Goal: Transaction & Acquisition: Purchase product/service

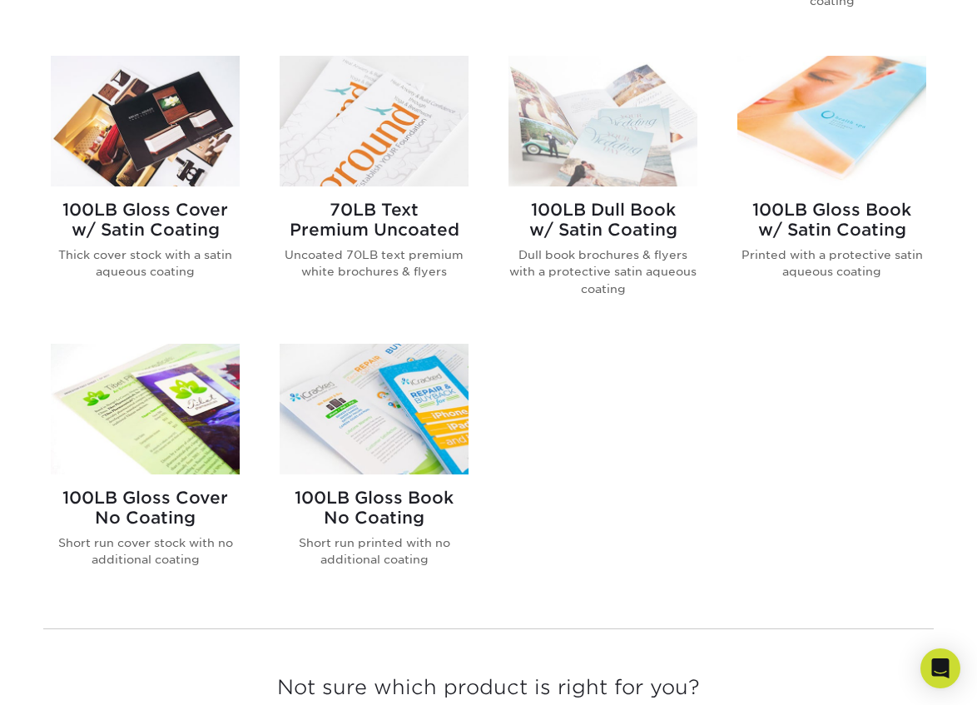
scroll to position [944, 0]
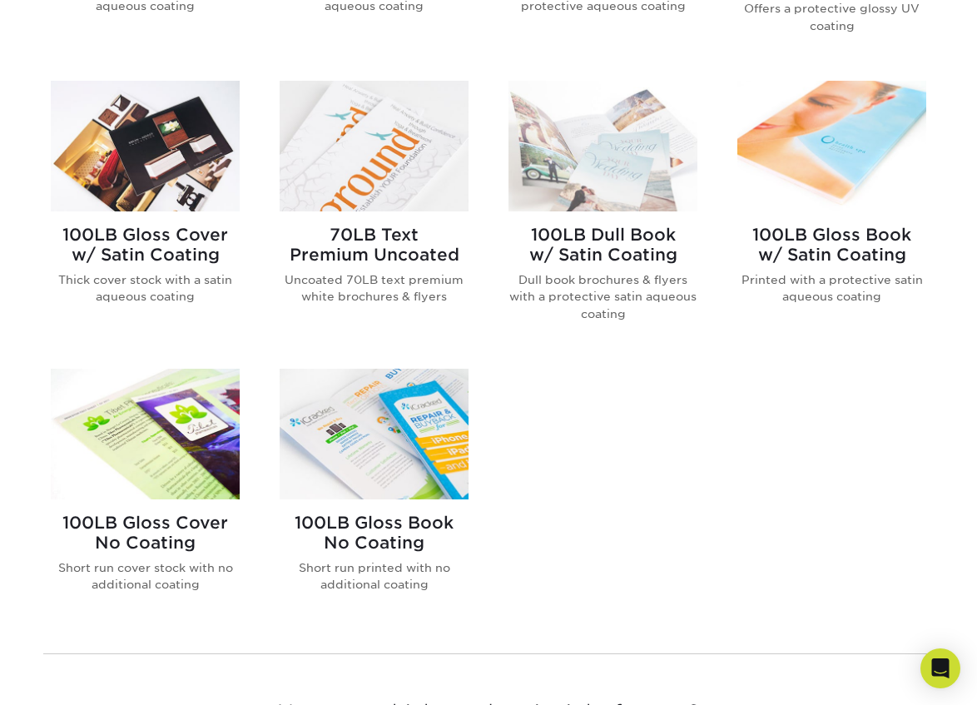
click at [385, 245] on h2 "70LB Text Premium Uncoated" at bounding box center [374, 245] width 189 height 40
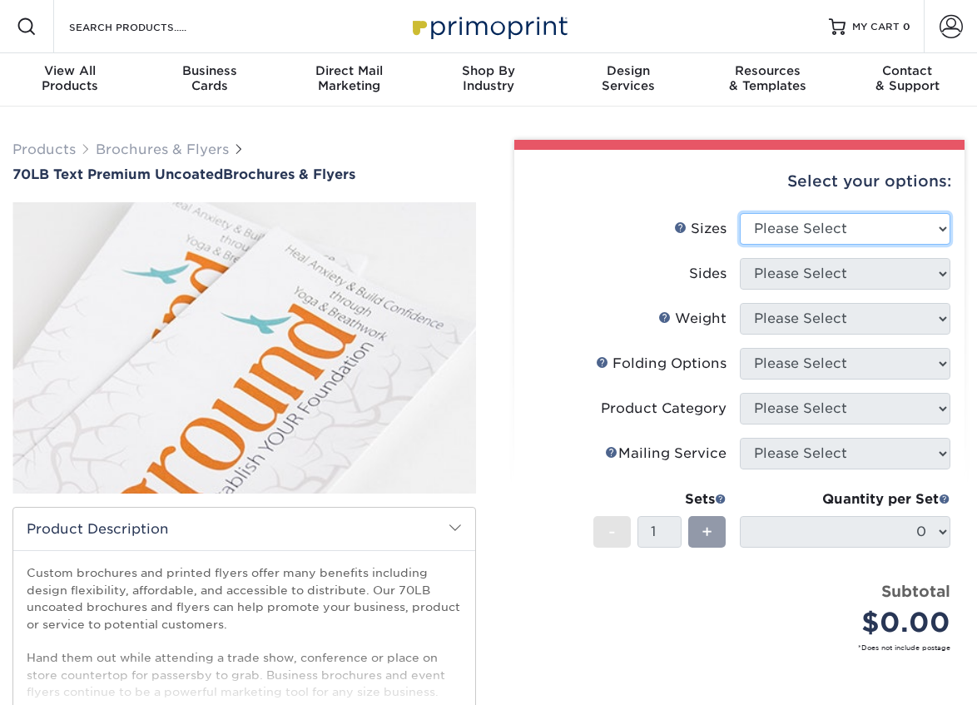
click at [863, 230] on select "Please Select 3.67" x 8.5" 4" x 6" 4" x 8.5" 4" x 9" 4.25" x 5.5" 4.25" x 11" 5…" at bounding box center [845, 229] width 211 height 32
select select "11.00x17.00"
click at [740, 213] on select "Please Select 3.67" x 8.5" 4" x 6" 4" x 8.5" 4" x 9" 4.25" x 5.5" 4.25" x 11" 5…" at bounding box center [845, 229] width 211 height 32
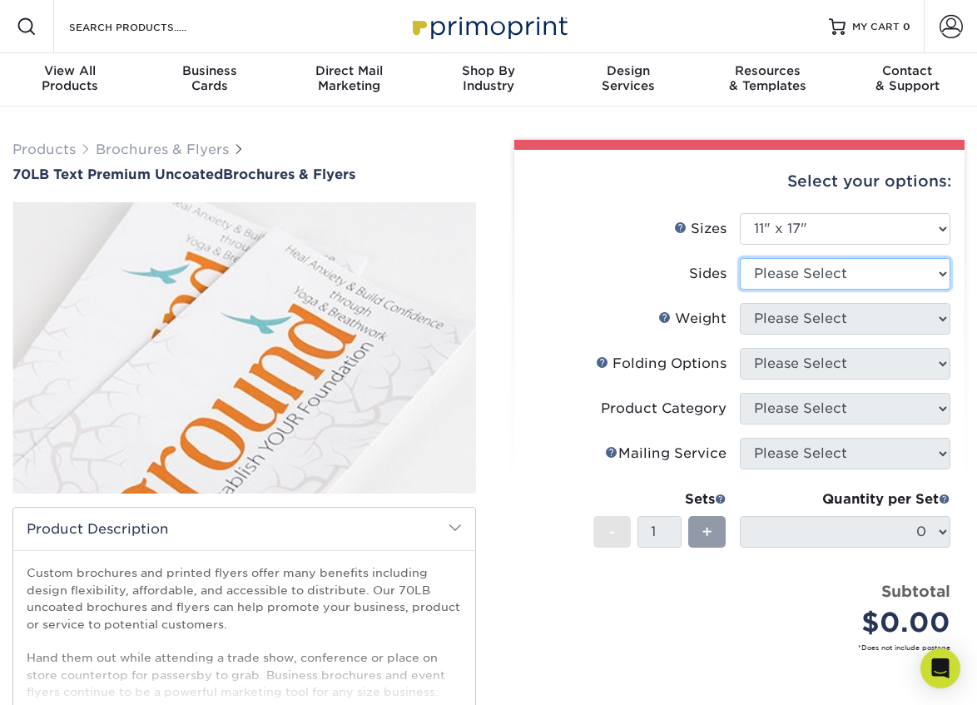
click at [897, 280] on select "Please Select Print Both Sides Print Front Only" at bounding box center [845, 274] width 211 height 32
select select "13abbda7-1d64-4f25-8bb2-c179b224825d"
click at [740, 258] on select "Please Select Print Both Sides Print Front Only" at bounding box center [845, 274] width 211 height 32
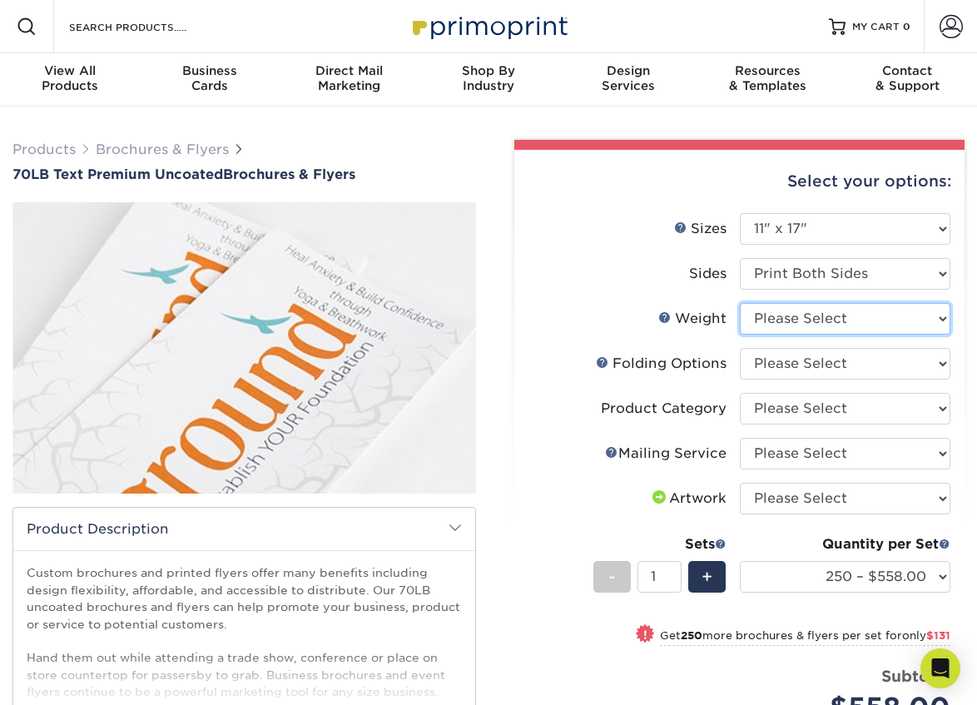
click at [935, 315] on select "Please Select 70LB" at bounding box center [845, 319] width 211 height 32
select select "70LB"
click at [740, 303] on select "Please Select 70LB" at bounding box center [845, 319] width 211 height 32
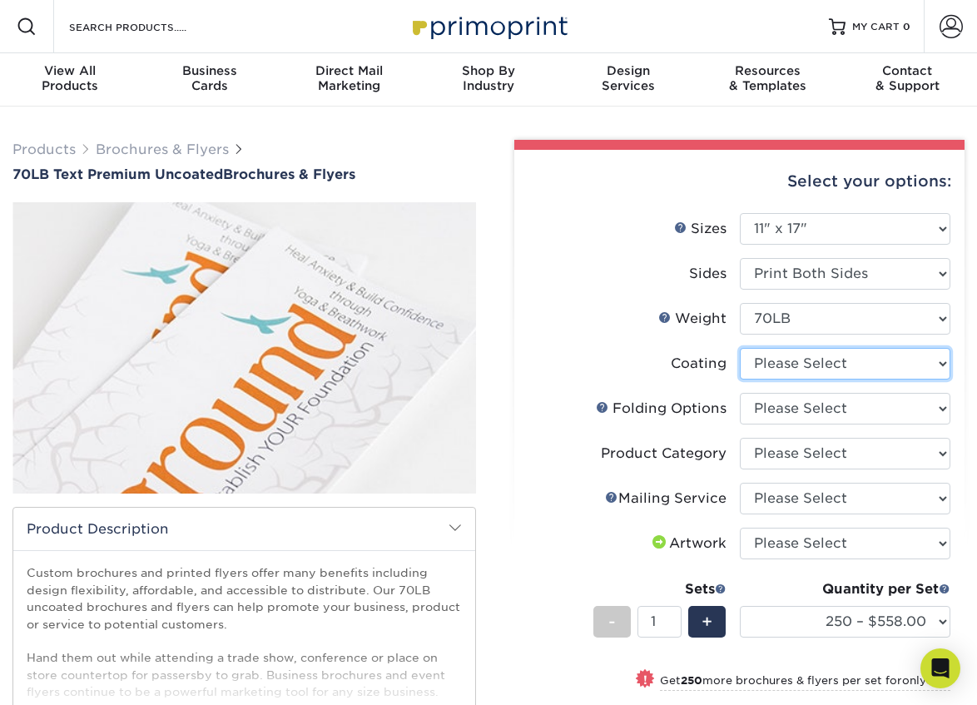
click at [899, 366] on select at bounding box center [845, 364] width 211 height 32
select select "3e7618de-abca-4bda-9f97-8b9129e913d8"
click at [740, 348] on select at bounding box center [845, 364] width 211 height 32
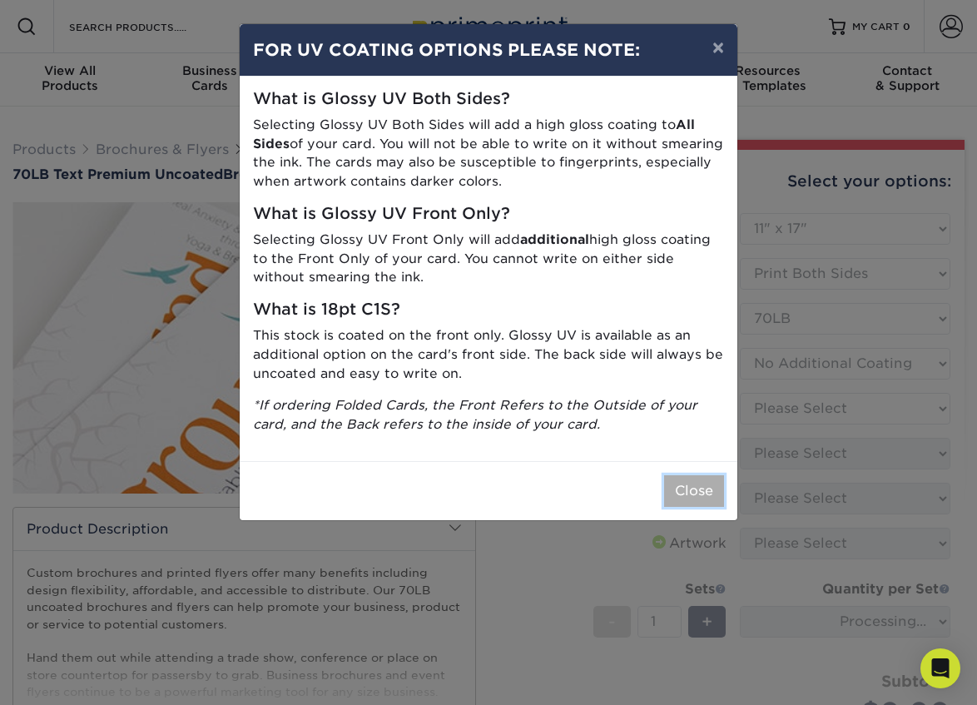
click at [697, 497] on button "Close" at bounding box center [694, 491] width 60 height 32
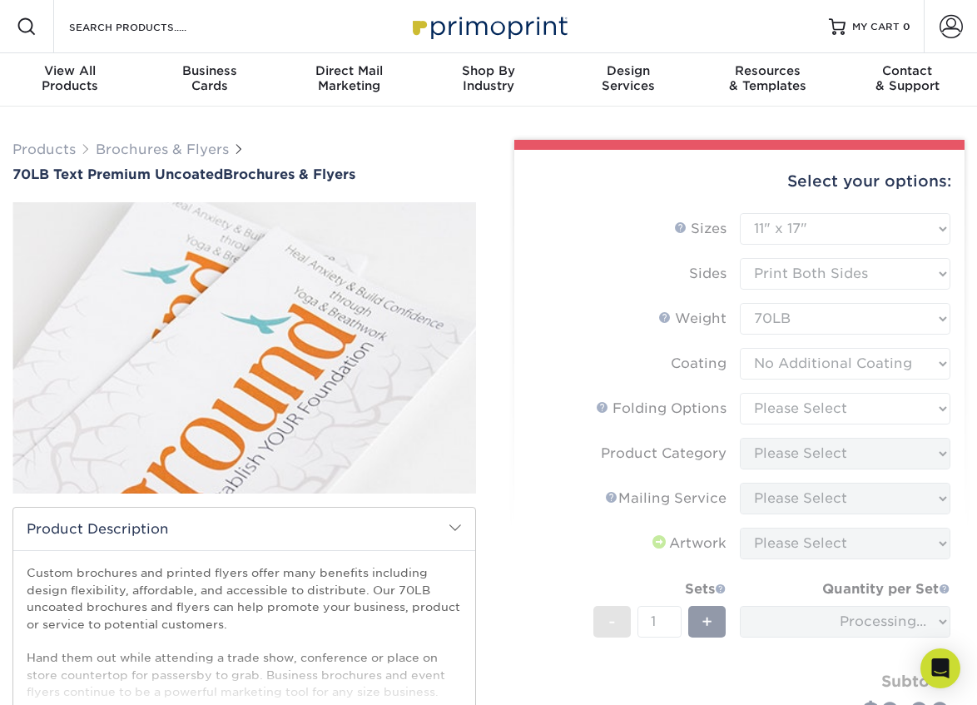
click at [895, 409] on form "Sizes Help Sizes Please Select 3.67" x 8.5" 4" x 6" 4" x 8.5" 4" x 9" 4.25" x 5…" at bounding box center [740, 496] width 424 height 567
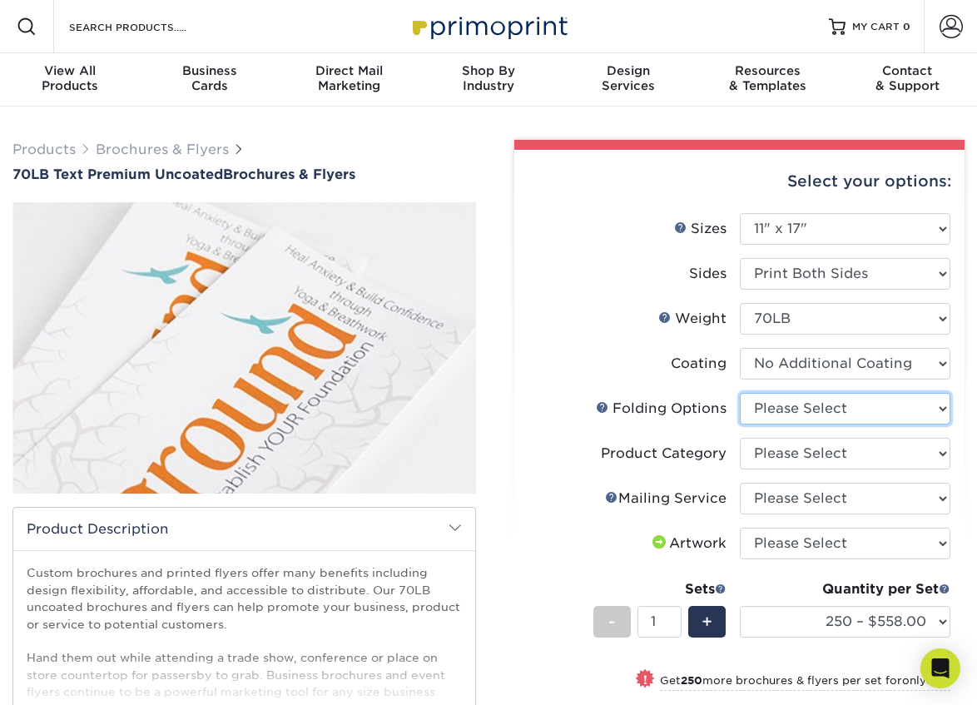
click at [895, 412] on select "Please Select FLAT - No Folding Accordion Fold Roll Fold Tri-Fold / Letter Fold…" at bounding box center [845, 409] width 211 height 32
select select "12b85fea-3513-46fd-932f-b2b9c1c17dbf"
click at [740, 393] on select "Please Select FLAT - No Folding Accordion Fold Roll Fold Tri-Fold / Letter Fold…" at bounding box center [845, 409] width 211 height 32
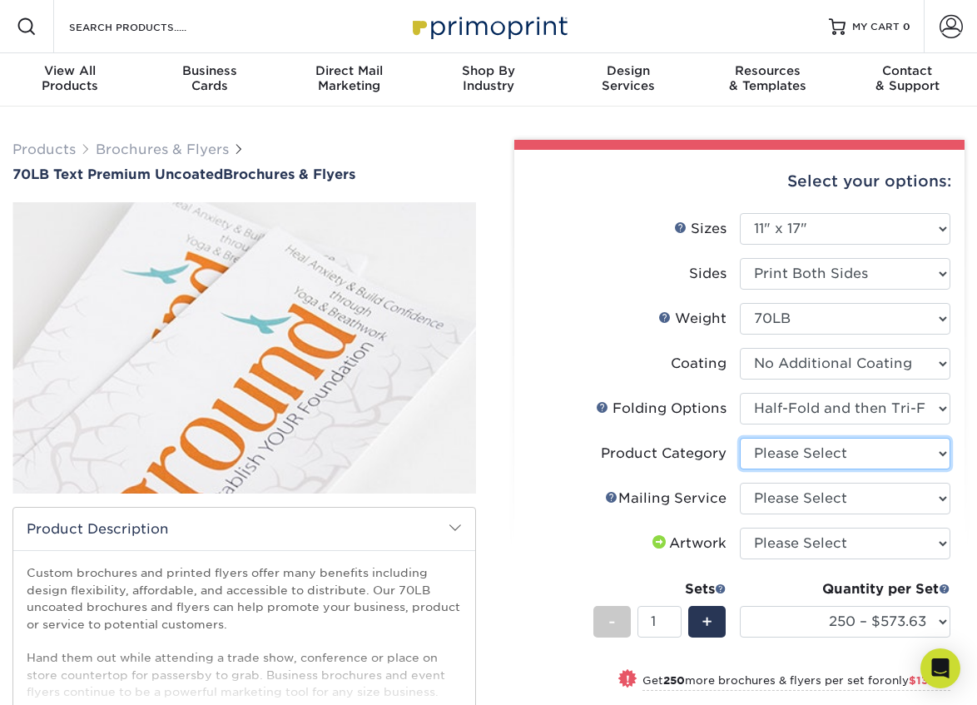
click at [934, 457] on select "Please Select Flyers and Brochures" at bounding box center [845, 454] width 211 height 32
select select "1a668080-6b7c-4174-b399-2c3833b27ef4"
click at [740, 438] on select "Please Select Flyers and Brochures" at bounding box center [845, 454] width 211 height 32
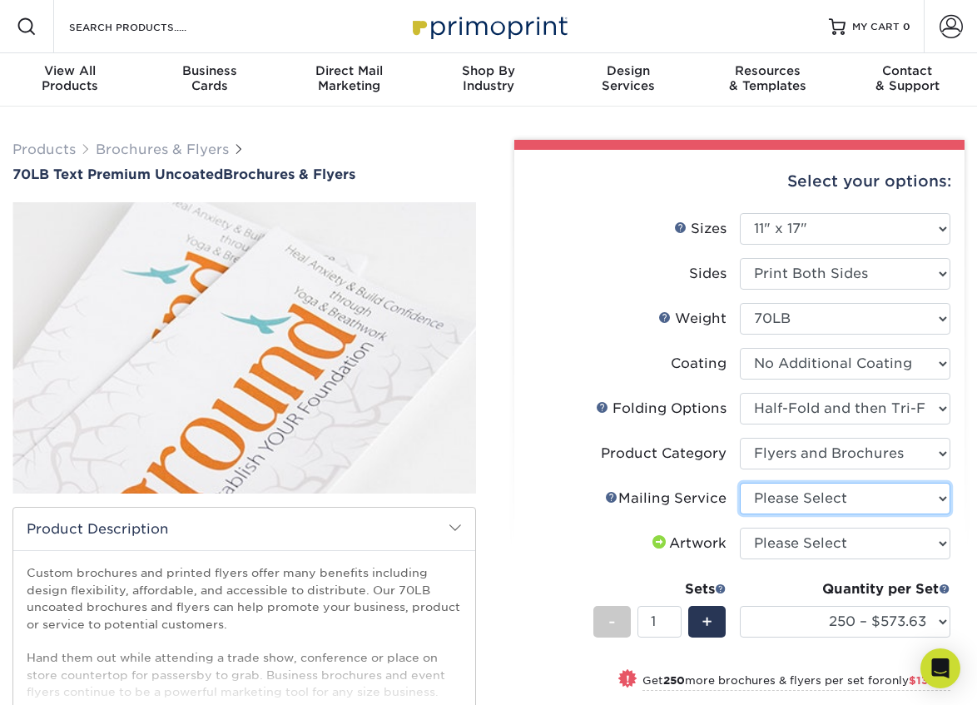
click at [920, 498] on select "Please Select No Direct Mailing Service No, I will mail/stamp/imprint Direct Ma…" at bounding box center [845, 499] width 211 height 32
select select "3e5e9bdd-d78a-4c28-a41d-fe1407925ca6"
click at [740, 483] on select "Please Select No Direct Mailing Service No, I will mail/stamp/imprint Direct Ma…" at bounding box center [845, 499] width 211 height 32
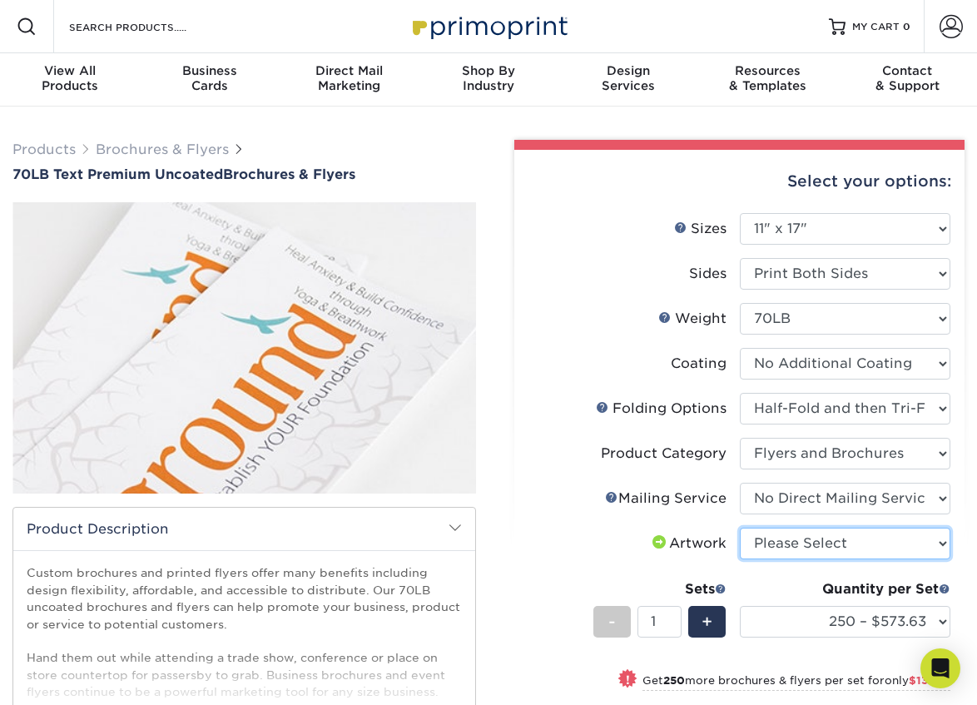
click at [898, 548] on select "Please Select I will upload files I need a design - $175" at bounding box center [845, 544] width 211 height 32
select select "upload"
click at [740, 528] on select "Please Select I will upload files I need a design - $175" at bounding box center [845, 544] width 211 height 32
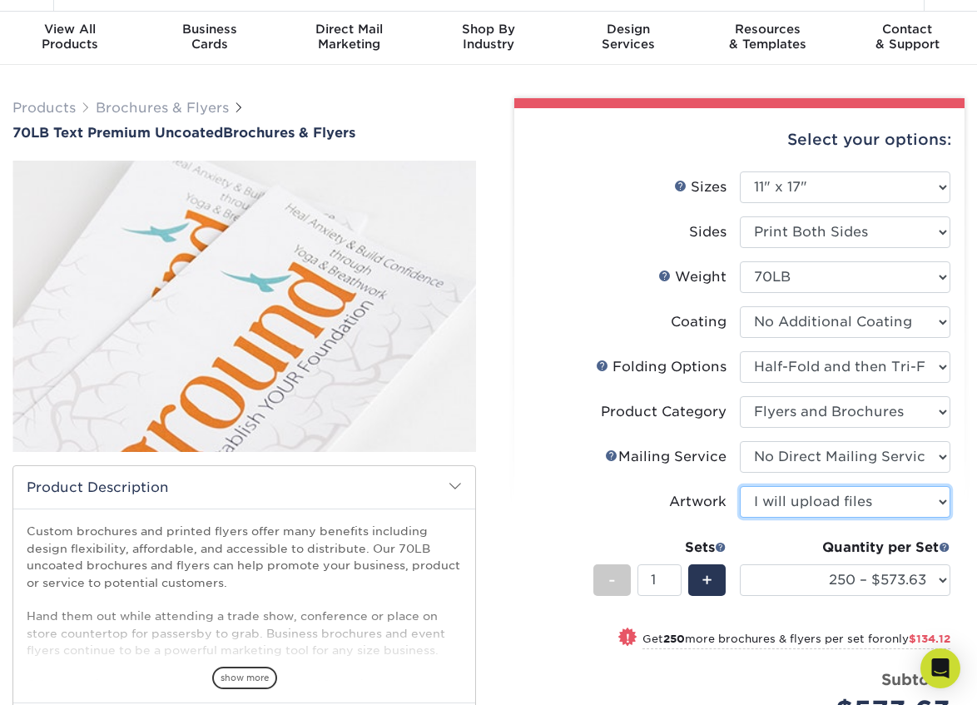
scroll to position [42, 0]
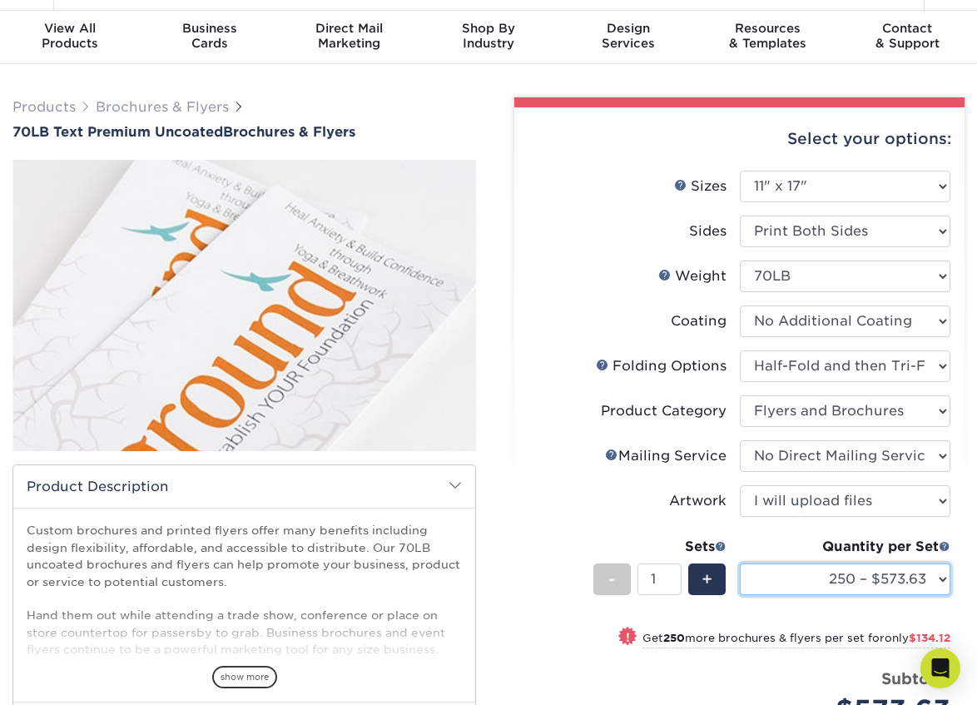
click at [883, 574] on select "250 – $573.63 500 – $707.75 750 – $747.88 1000 – $789.00 1500 – $852.25 2000 – …" at bounding box center [845, 579] width 211 height 32
select select "1000 – $789.00"
click at [740, 563] on select "250 – $573.63 500 – $707.75 750 – $747.88 1000 – $789.00 1500 – $852.25 2000 – …" at bounding box center [845, 579] width 211 height 32
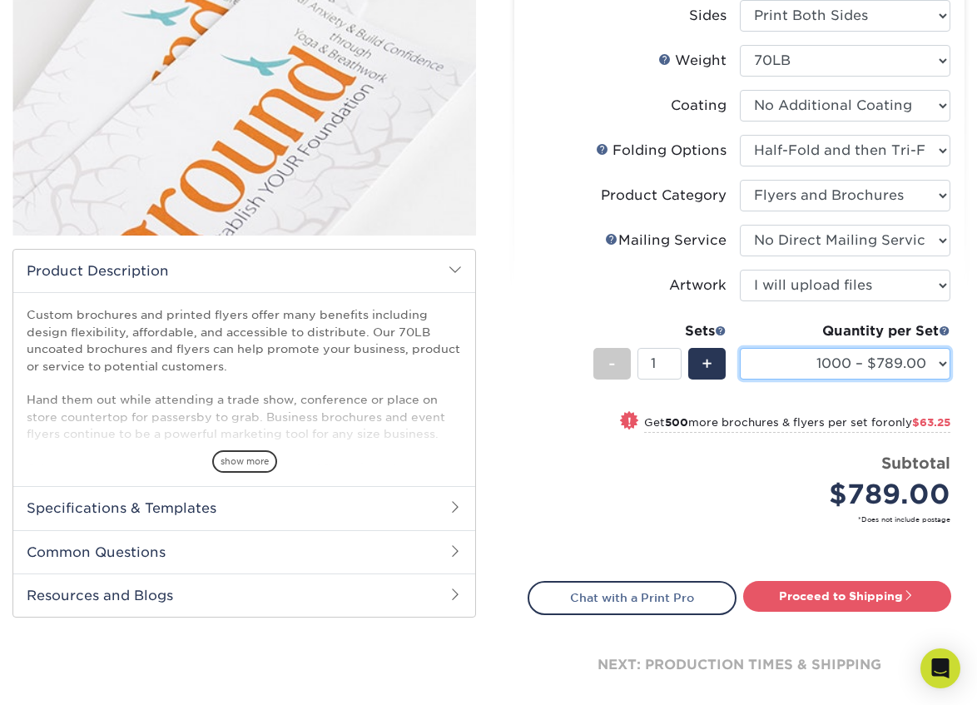
scroll to position [0, 0]
